Goal: Task Accomplishment & Management: Use online tool/utility

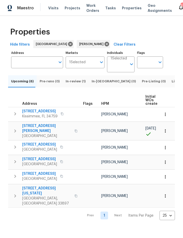
click at [17, 134] on icon "button" at bounding box center [15, 131] width 6 height 6
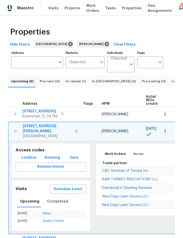
click at [129, 170] on span "C&C Services of Tampa Inc." at bounding box center [125, 171] width 47 height 4
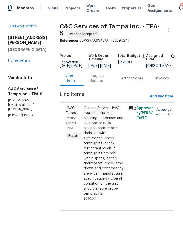
click at [21, 59] on link "Home details" at bounding box center [19, 61] width 22 height 4
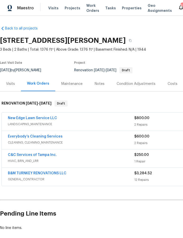
click at [98, 82] on div "Notes" at bounding box center [99, 83] width 10 height 5
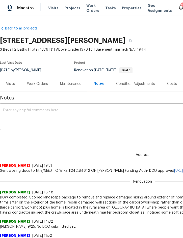
click at [36, 84] on div "Work Orders" at bounding box center [37, 83] width 21 height 5
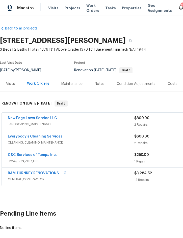
click at [24, 173] on link "B&M TURNKEY RENOVATIONS LLC" at bounding box center [37, 174] width 58 height 4
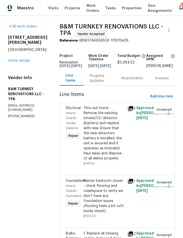
scroll to position [0, 3]
click at [17, 59] on link "Home details" at bounding box center [19, 61] width 22 height 4
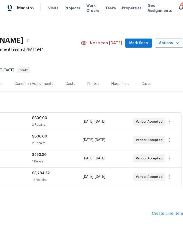
click at [68, 81] on div "Costs" at bounding box center [70, 83] width 10 height 5
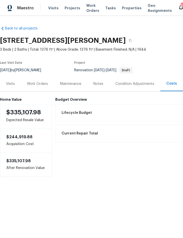
click at [36, 86] on div "Work Orders" at bounding box center [37, 83] width 21 height 5
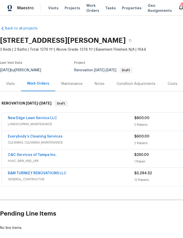
click at [26, 137] on link "Everybody’s Cleaning Services" at bounding box center [35, 137] width 55 height 4
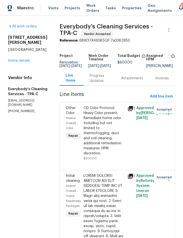
scroll to position [0, 2]
click at [19, 59] on link "Home details" at bounding box center [19, 61] width 22 height 4
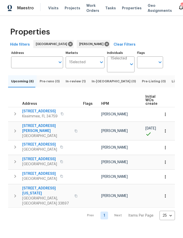
click at [171, 84] on span "Listed (11)" at bounding box center [179, 82] width 17 height 6
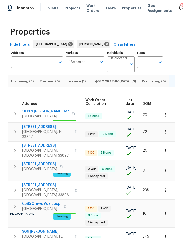
scroll to position [0, 98]
click at [146, 106] on span "DOM" at bounding box center [146, 104] width 9 height 4
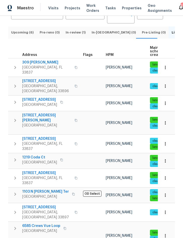
click at [164, 193] on icon "button" at bounding box center [165, 195] width 5 height 5
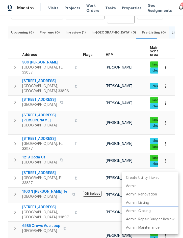
click at [145, 211] on p "Admin: Closing" at bounding box center [138, 211] width 25 height 5
click at [6, 149] on div at bounding box center [91, 119] width 183 height 238
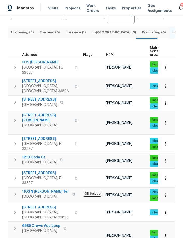
click at [166, 233] on icon "button" at bounding box center [165, 235] width 5 height 5
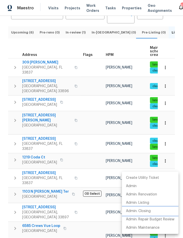
click at [149, 212] on p "Admin: Closing" at bounding box center [138, 211] width 25 height 5
click at [5, 167] on div at bounding box center [91, 119] width 183 height 238
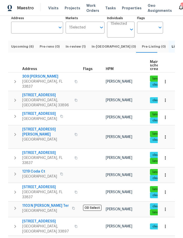
scroll to position [34, 0]
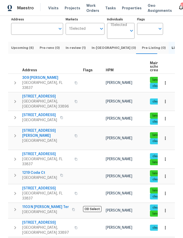
click at [165, 188] on button "button" at bounding box center [164, 193] width 11 height 11
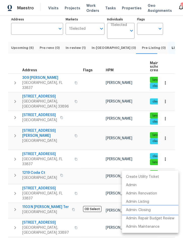
click at [147, 210] on p "Admin: Closing" at bounding box center [138, 210] width 25 height 5
click at [2, 159] on div at bounding box center [91, 119] width 183 height 238
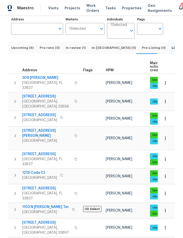
click at [164, 174] on icon "button" at bounding box center [165, 176] width 5 height 5
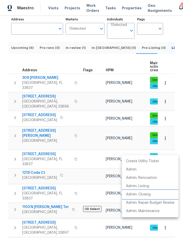
click at [148, 193] on p "Admin: Closing" at bounding box center [138, 194] width 25 height 5
click at [2, 149] on div at bounding box center [91, 119] width 183 height 238
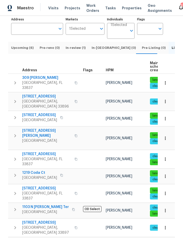
click at [164, 157] on icon "button" at bounding box center [165, 159] width 5 height 5
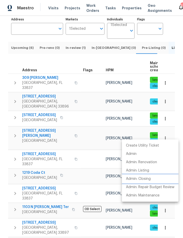
click at [150, 180] on p "Admin: Closing" at bounding box center [138, 178] width 25 height 5
click at [2, 143] on div at bounding box center [91, 119] width 183 height 238
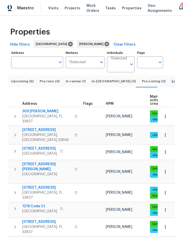
scroll to position [0, 0]
click at [166, 150] on icon "button" at bounding box center [165, 152] width 5 height 5
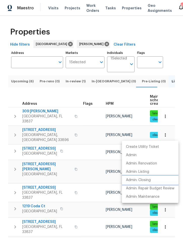
click at [148, 178] on p "Admin: Closing" at bounding box center [138, 180] width 25 height 5
click at [164, 106] on div at bounding box center [91, 119] width 183 height 238
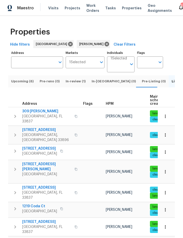
click at [167, 114] on icon "button" at bounding box center [165, 116] width 5 height 5
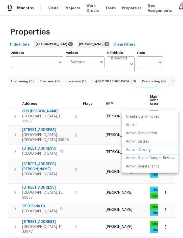
click at [146, 150] on p "Admin: Closing" at bounding box center [138, 149] width 25 height 5
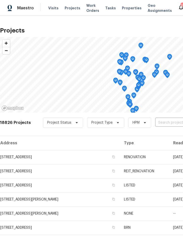
click at [167, 121] on input "text" at bounding box center [184, 123] width 58 height 8
type input "4291 poi"
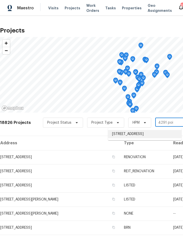
click at [141, 134] on li "4291 Poinciana Dr, Indian Lake Estates, FL 33855" at bounding box center [144, 134] width 73 height 8
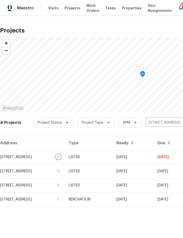
click at [60, 156] on button "button" at bounding box center [58, 157] width 5 height 5
click at [65, 155] on td "4291 Poinciana Dr, Indian Lake Estates, FL 33855" at bounding box center [32, 157] width 65 height 14
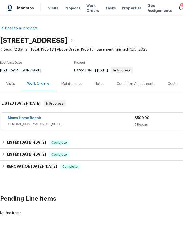
click at [31, 118] on link "Mnms Home Repair" at bounding box center [25, 118] width 34 height 4
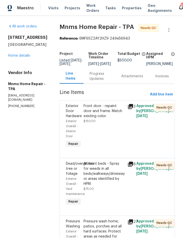
click at [105, 119] on div "Front door - repaint door and frame. Match existing color." at bounding box center [103, 111] width 41 height 15
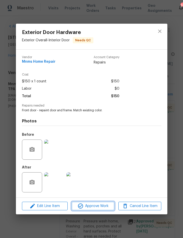
click at [98, 205] on span "Approve Work" at bounding box center [93, 206] width 40 height 6
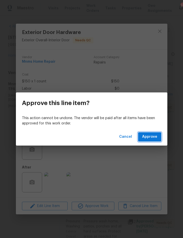
click at [150, 135] on span "Approve" at bounding box center [149, 137] width 15 height 6
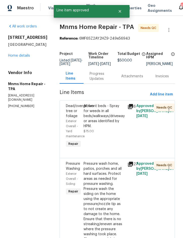
click at [110, 118] on div "All front beds - Spray for weeds in all beds/walkways/driveway or areas identif…" at bounding box center [103, 116] width 41 height 25
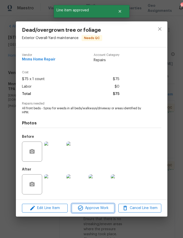
click at [94, 208] on span "Approve Work" at bounding box center [93, 208] width 40 height 6
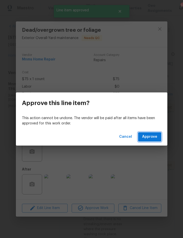
click at [153, 135] on span "Approve" at bounding box center [149, 137] width 15 height 6
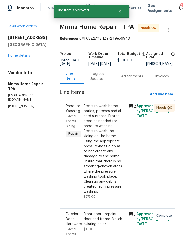
click at [105, 147] on div "Pressure wash home, patios, porches and all hard surfaces. Protect areas as nee…" at bounding box center [103, 149] width 41 height 91
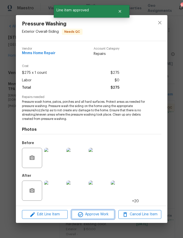
click at [93, 211] on button "Approve Work" at bounding box center [93, 214] width 43 height 9
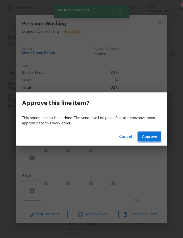
click at [153, 138] on span "Approve" at bounding box center [149, 137] width 15 height 6
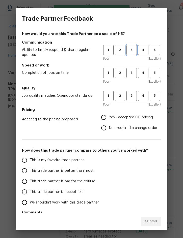
click at [130, 52] on span "3" at bounding box center [131, 50] width 9 height 6
click at [132, 73] on span "3" at bounding box center [131, 73] width 9 height 6
click at [133, 95] on span "3" at bounding box center [131, 96] width 9 height 6
click at [131, 117] on span "Yes - accepted OD pricing" at bounding box center [131, 117] width 44 height 5
click at [109, 117] on input "Yes - accepted OD pricing" at bounding box center [103, 117] width 11 height 11
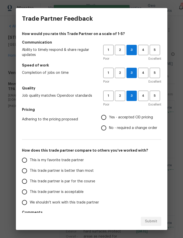
radio input "true"
click at [77, 166] on label "This trade partner is better than most" at bounding box center [59, 171] width 80 height 11
click at [30, 166] on input "This trade partner is better than most" at bounding box center [24, 171] width 11 height 11
click at [147, 219] on span "Submit" at bounding box center [151, 221] width 12 height 6
radio input "true"
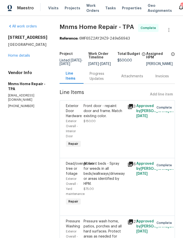
click at [70, 8] on span "Projects" at bounding box center [73, 8] width 16 height 5
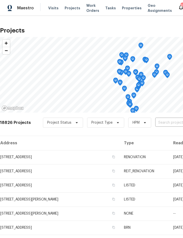
click at [167, 124] on input "text" at bounding box center [184, 123] width 58 height 8
type input "914 ch"
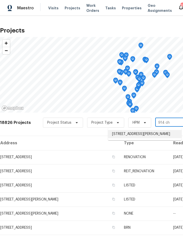
click at [141, 134] on li "914 Charo Pkwy Unit 112, Davenport, FL 33897" at bounding box center [144, 134] width 73 height 8
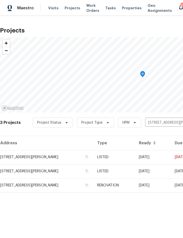
click at [131, 156] on td "LISTED" at bounding box center [113, 157] width 41 height 14
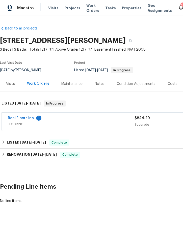
click at [88, 118] on div "Real Floors Inc. 1" at bounding box center [71, 119] width 126 height 6
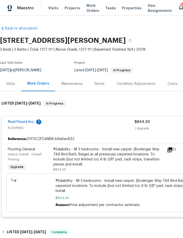
click at [27, 122] on link "Real Floors Inc." at bounding box center [21, 122] width 27 height 4
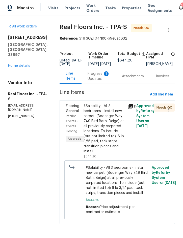
click at [97, 78] on div "Progress Updates 1" at bounding box center [98, 76] width 22 height 10
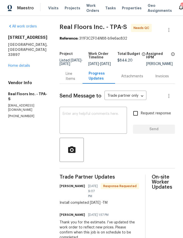
click at [69, 81] on div "Line Items" at bounding box center [71, 76] width 11 height 10
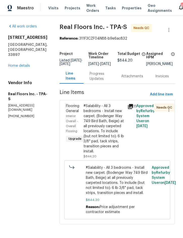
click at [103, 127] on div "#Salability - All 3 bedrooms - Install new carpet. (Bodenger Way 749 Bird Bath,…" at bounding box center [103, 129] width 41 height 50
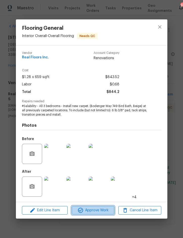
click at [94, 211] on span "Approve Work" at bounding box center [93, 210] width 40 height 6
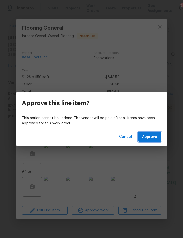
click at [154, 135] on span "Approve" at bounding box center [149, 137] width 15 height 6
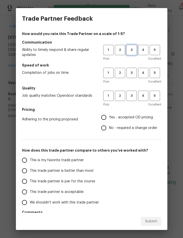
click at [130, 49] on span "3" at bounding box center [131, 50] width 9 height 6
click at [131, 76] on button "3" at bounding box center [131, 73] width 10 height 10
click at [132, 99] on button "3" at bounding box center [131, 96] width 10 height 10
click at [129, 122] on label "Yes - accepted OD pricing" at bounding box center [127, 117] width 59 height 11
click at [109, 122] on input "Yes - accepted OD pricing" at bounding box center [103, 117] width 11 height 11
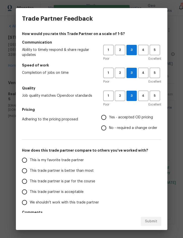
radio input "true"
click at [81, 171] on span "This trade partner is better than most" at bounding box center [62, 170] width 64 height 5
click at [30, 171] on input "This trade partner is better than most" at bounding box center [24, 171] width 11 height 11
click at [149, 223] on span "Submit" at bounding box center [151, 221] width 12 height 6
radio input "true"
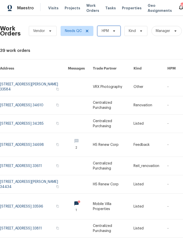
click at [108, 30] on span "HPM" at bounding box center [105, 30] width 7 height 5
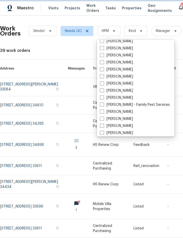
scroll to position [60, 0]
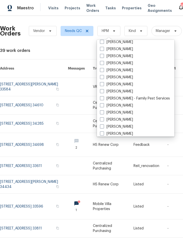
click at [124, 90] on label "[PERSON_NAME]" at bounding box center [116, 91] width 33 height 5
click at [103, 90] on input "[PERSON_NAME]" at bounding box center [101, 90] width 3 height 3
checkbox input "true"
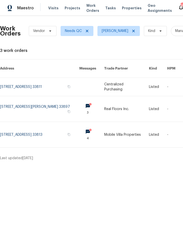
scroll to position [0, 0]
